Goal: Information Seeking & Learning: Learn about a topic

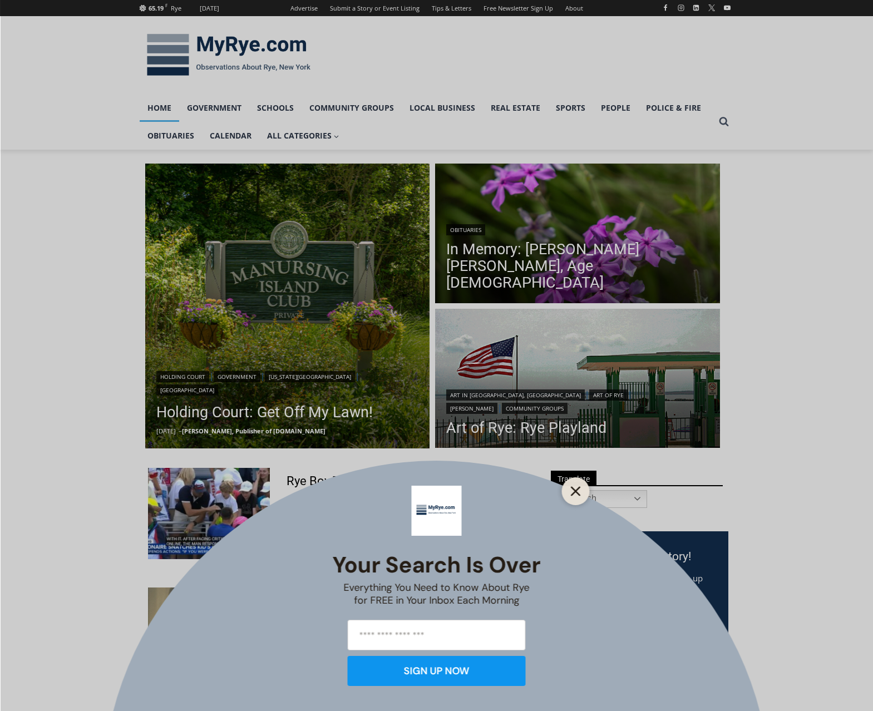
click at [571, 489] on icon "Close" at bounding box center [576, 491] width 10 height 10
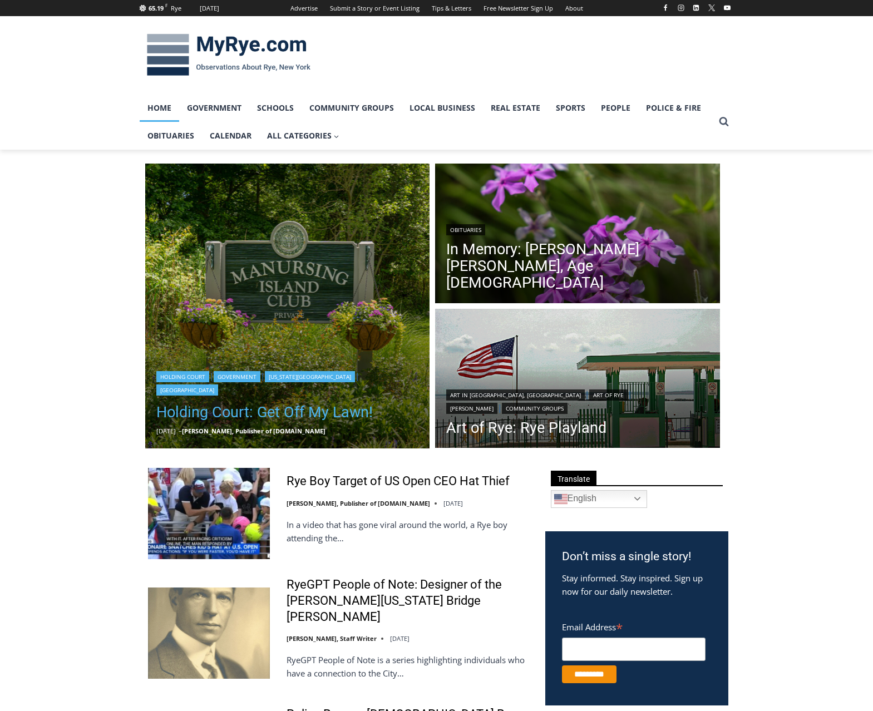
click at [236, 412] on link "Holding Court: Get Off My Lawn!" at bounding box center [287, 412] width 263 height 22
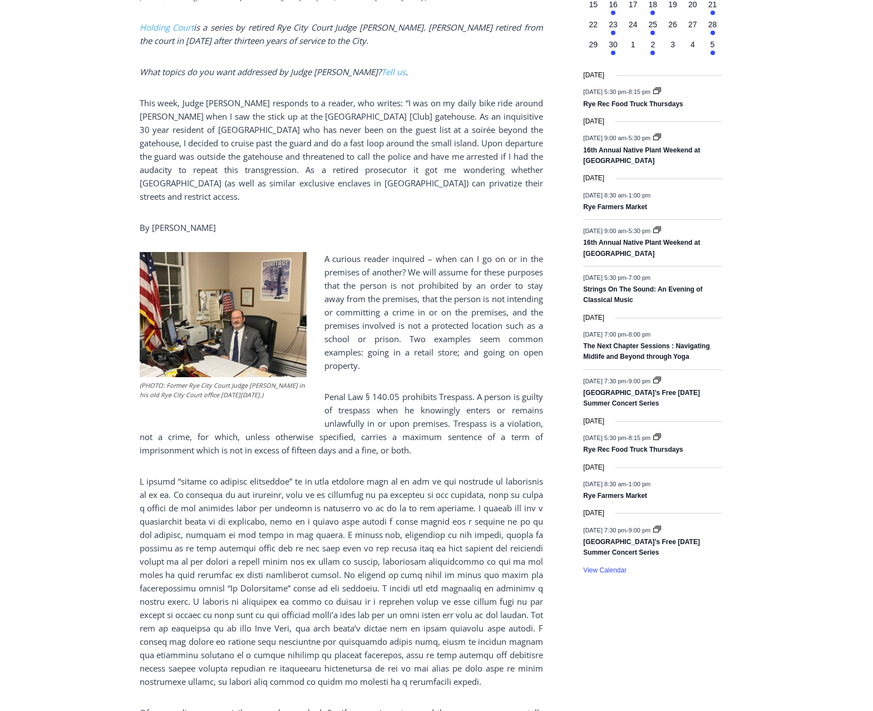
scroll to position [501, 0]
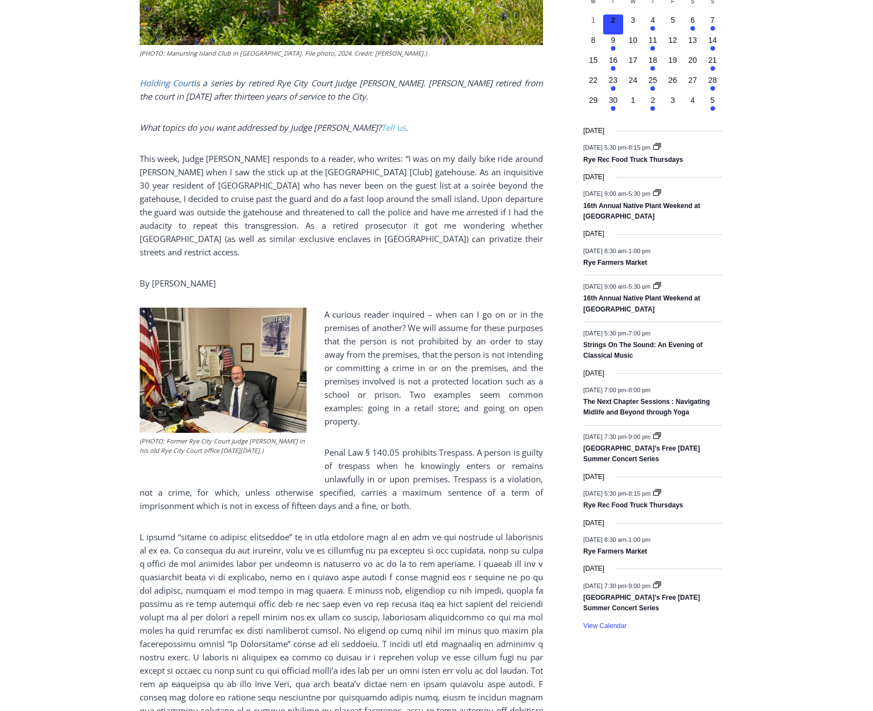
click at [165, 77] on link "Holding Court" at bounding box center [167, 82] width 54 height 11
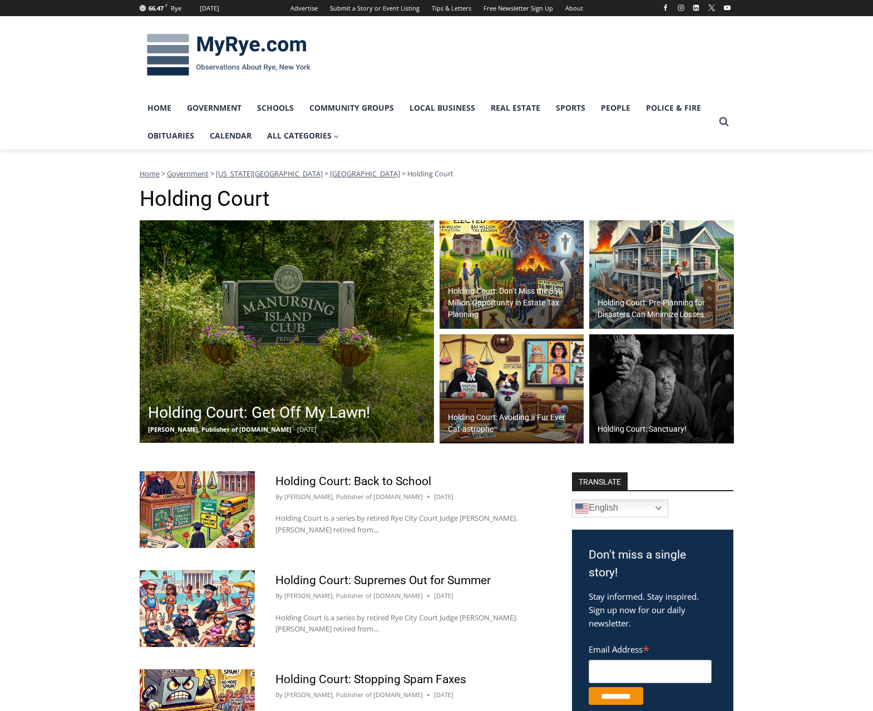
click at [228, 37] on img at bounding box center [229, 55] width 178 height 58
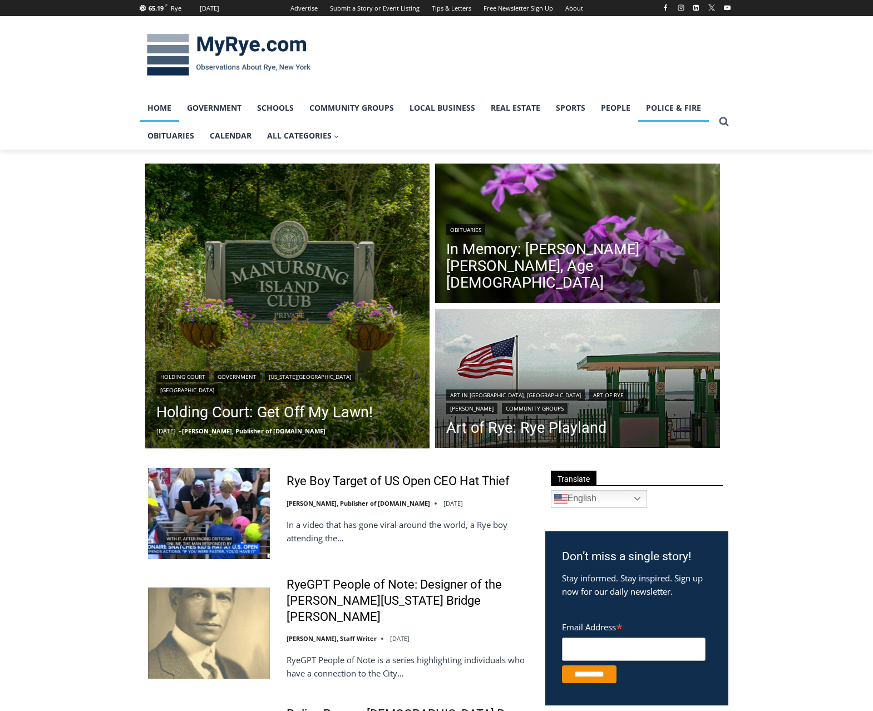
click at [667, 107] on link "Police & Fire" at bounding box center [673, 108] width 71 height 28
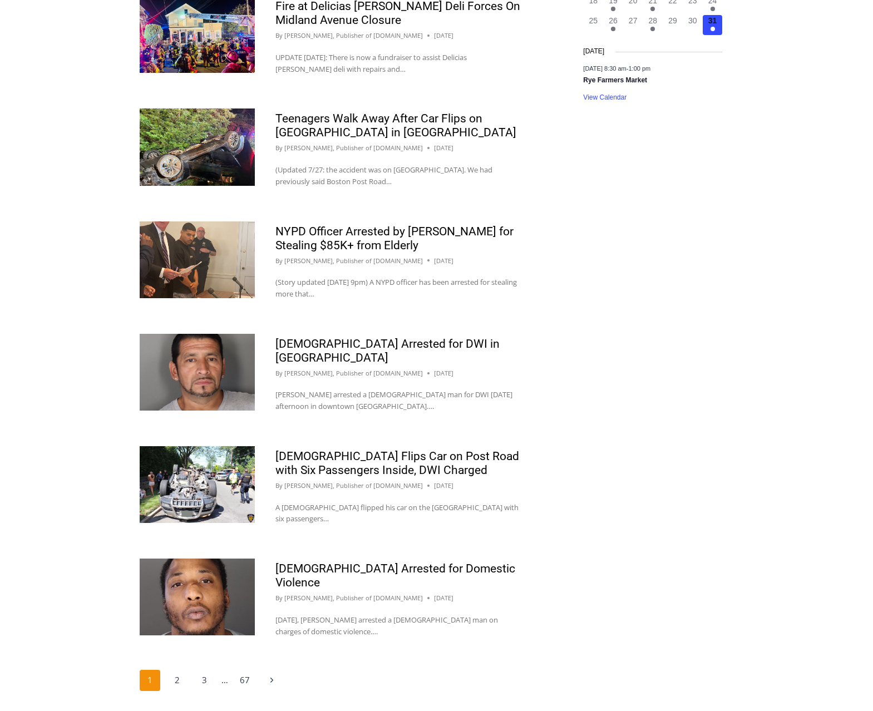
scroll to position [1057, 0]
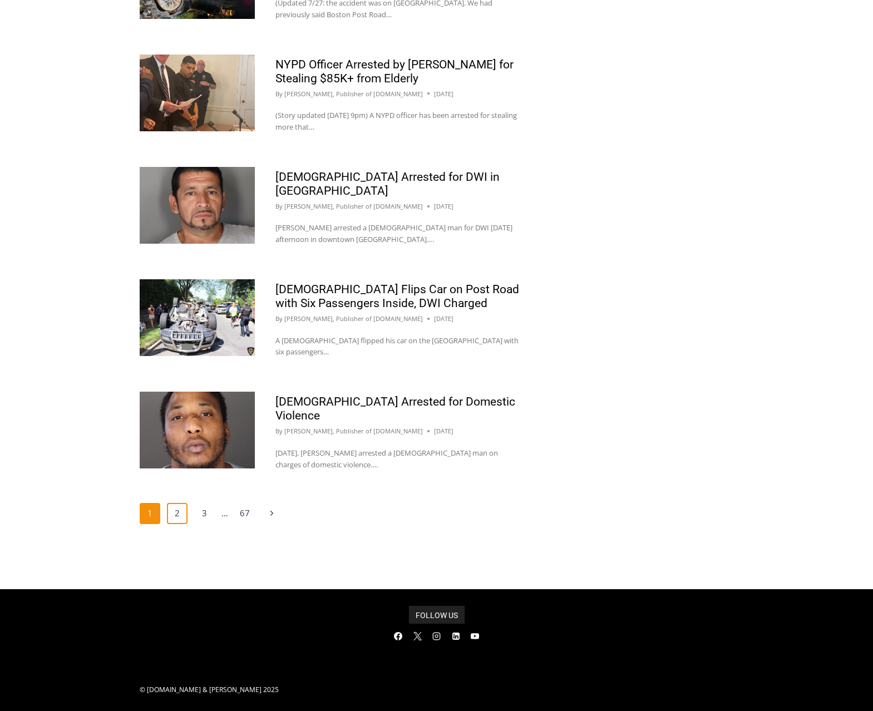
click at [177, 520] on link "2" at bounding box center [177, 513] width 21 height 21
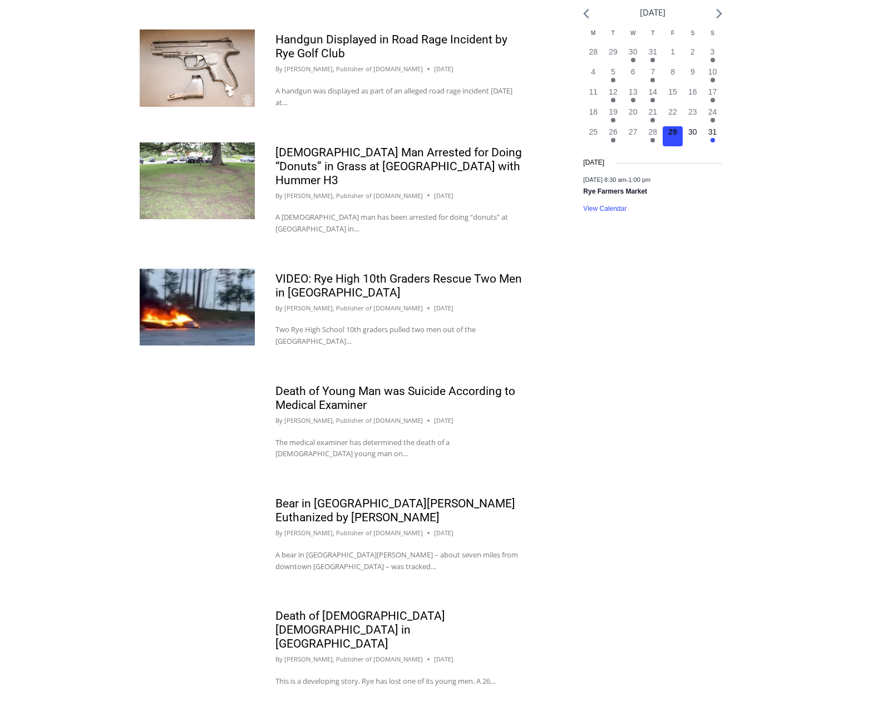
scroll to position [890, 0]
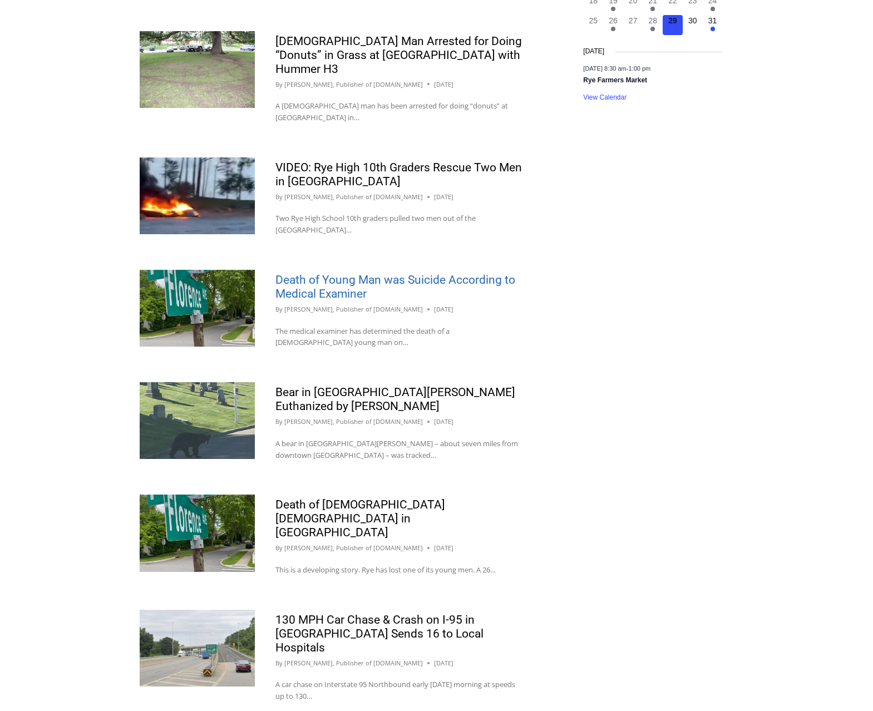
click at [300, 273] on link "Death of Young Man was Suicide According to Medical Examiner" at bounding box center [395, 286] width 240 height 27
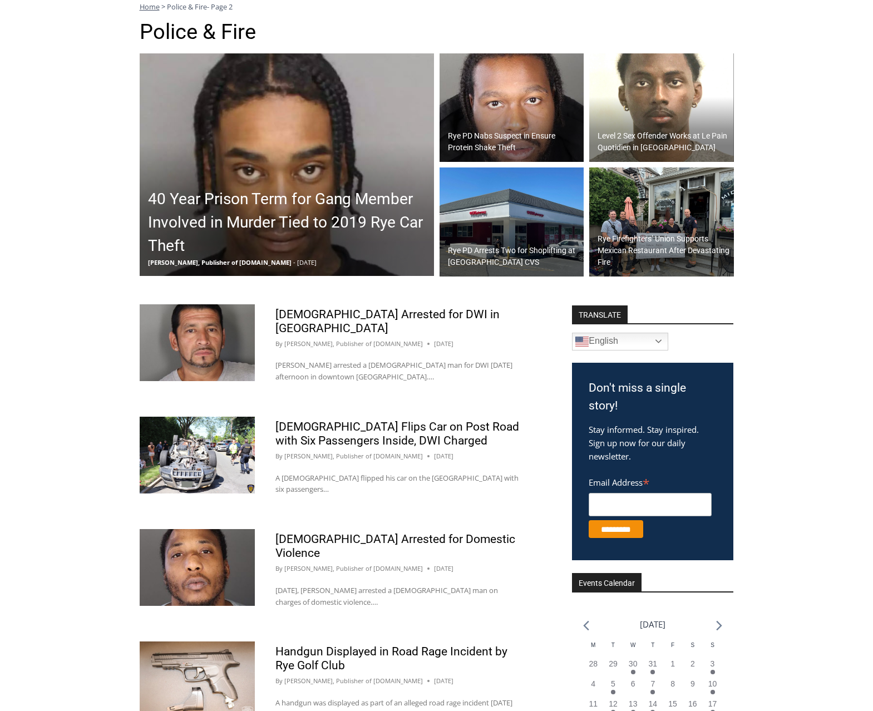
scroll to position [0, 0]
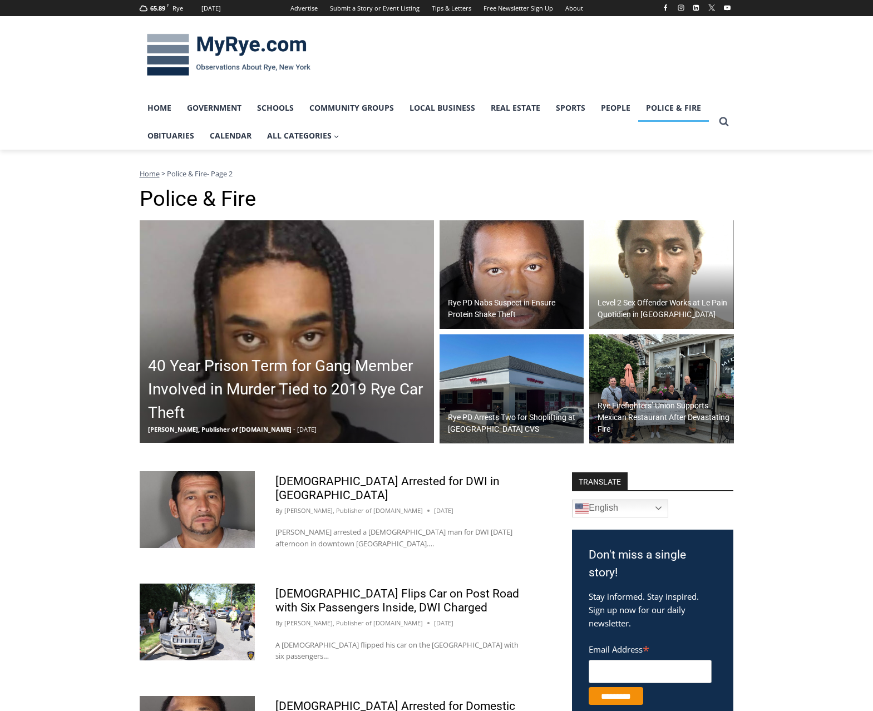
click at [217, 43] on img at bounding box center [229, 55] width 178 height 58
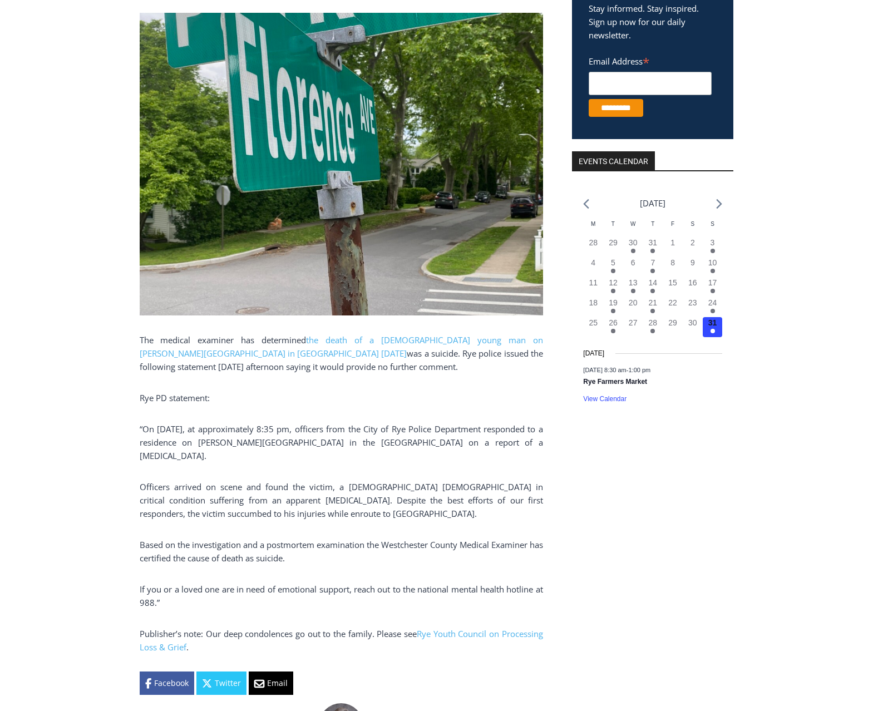
scroll to position [445, 0]
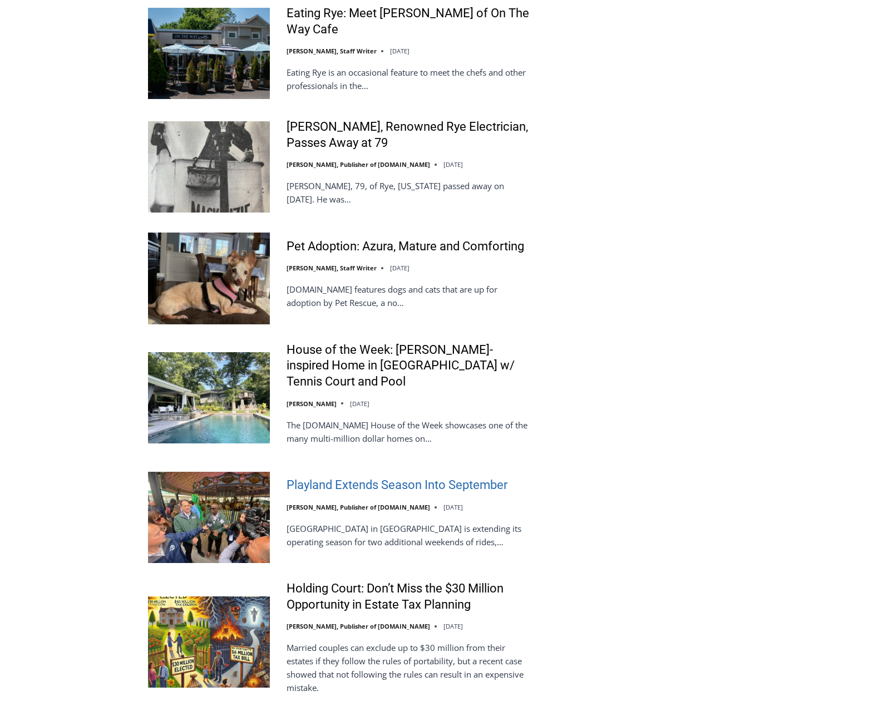
scroll to position [2058, 0]
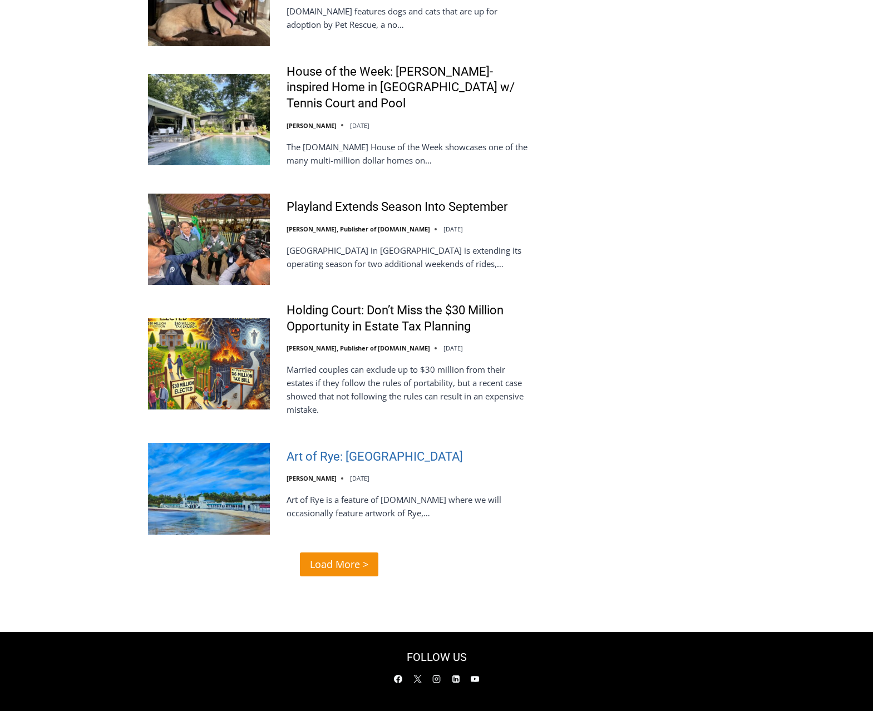
click at [385, 449] on link "Art of Rye: [GEOGRAPHIC_DATA]" at bounding box center [374, 457] width 176 height 16
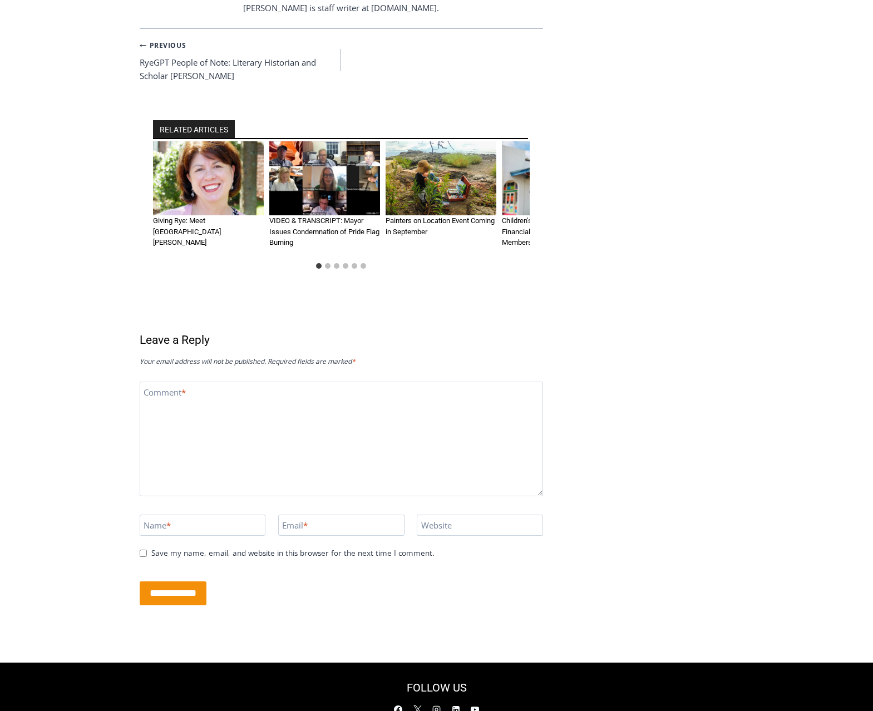
scroll to position [1001, 0]
